Goal: Transaction & Acquisition: Download file/media

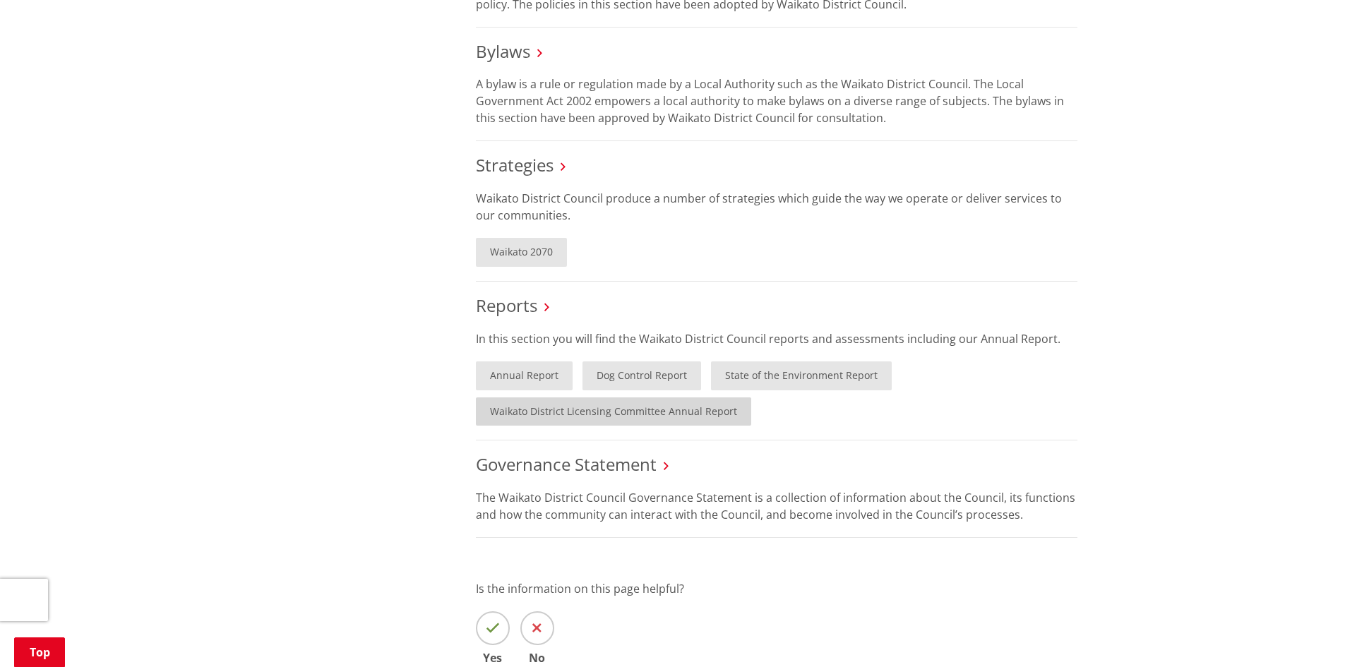
scroll to position [847, 0]
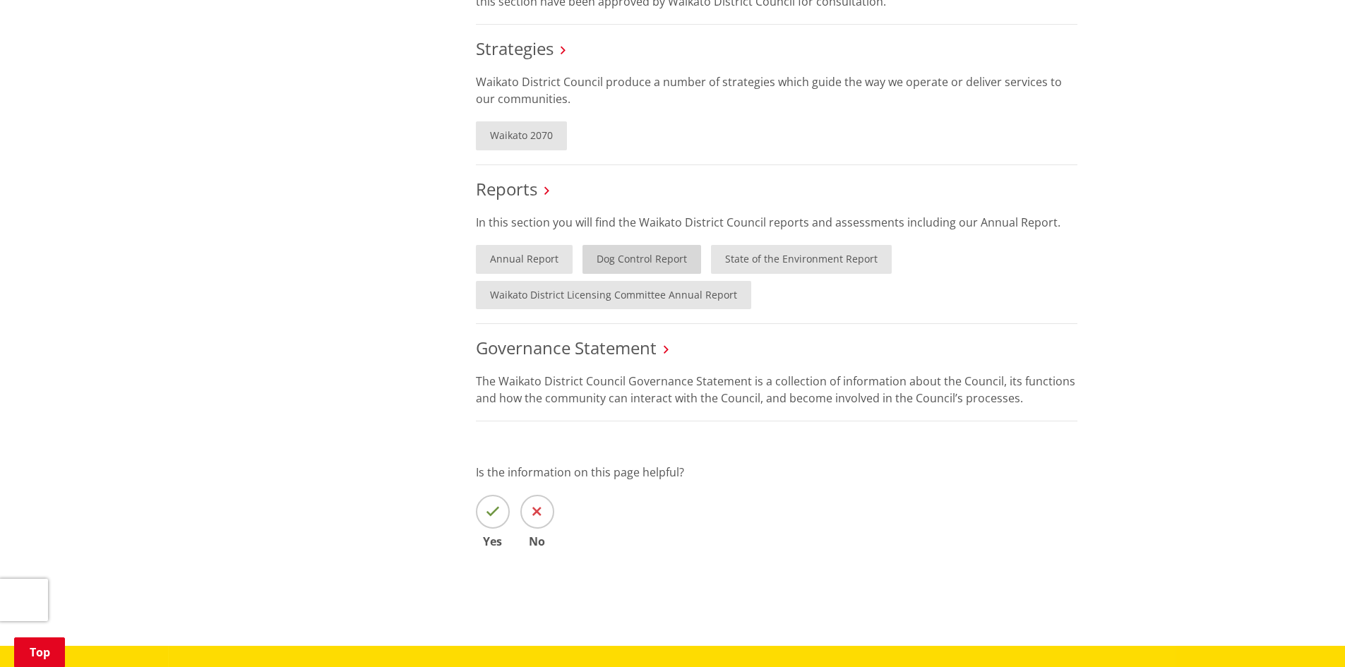
click at [611, 245] on link "Dog Control Report" at bounding box center [641, 259] width 119 height 29
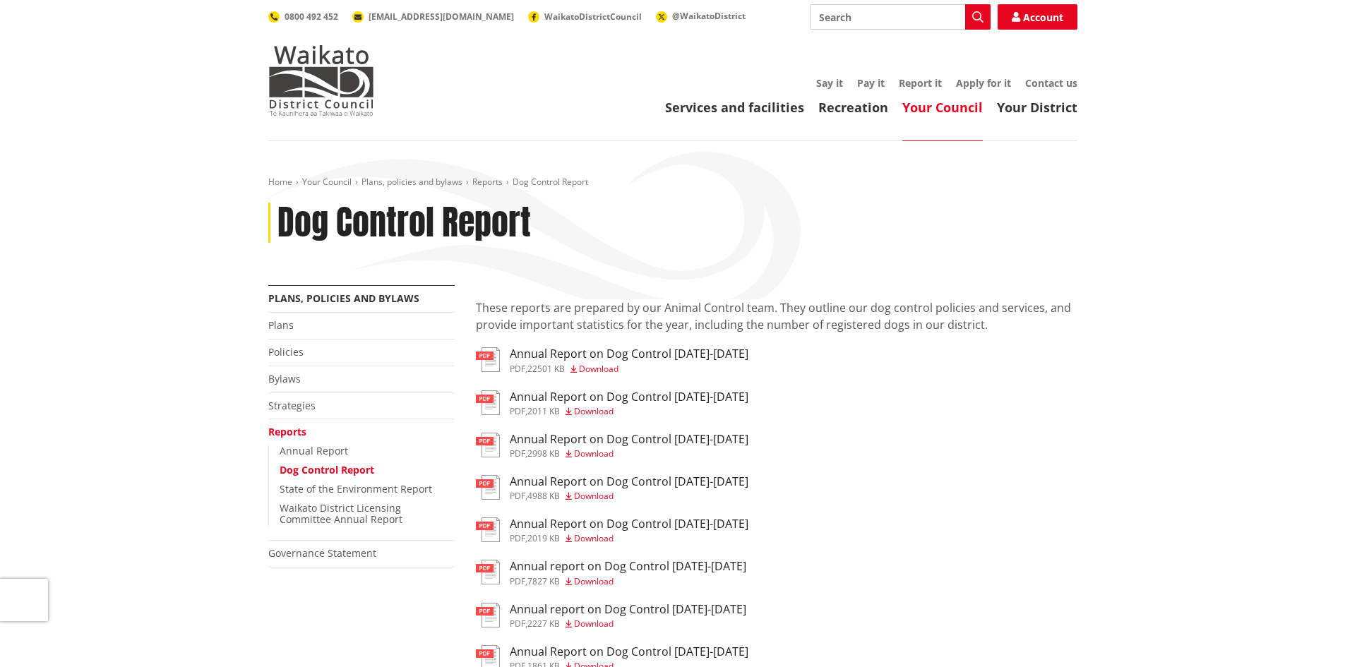
click at [594, 371] on span "Download" at bounding box center [599, 369] width 40 height 12
